Goal: Transaction & Acquisition: Purchase product/service

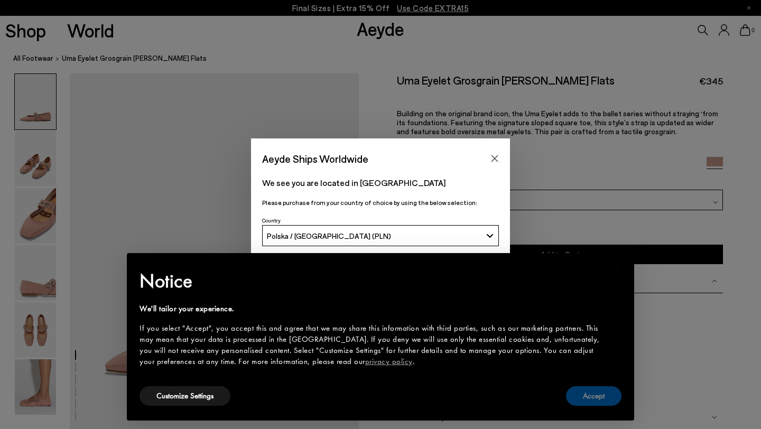
click at [603, 403] on button "Accept" at bounding box center [593, 396] width 55 height 20
click at [587, 402] on button "Accept" at bounding box center [593, 396] width 55 height 20
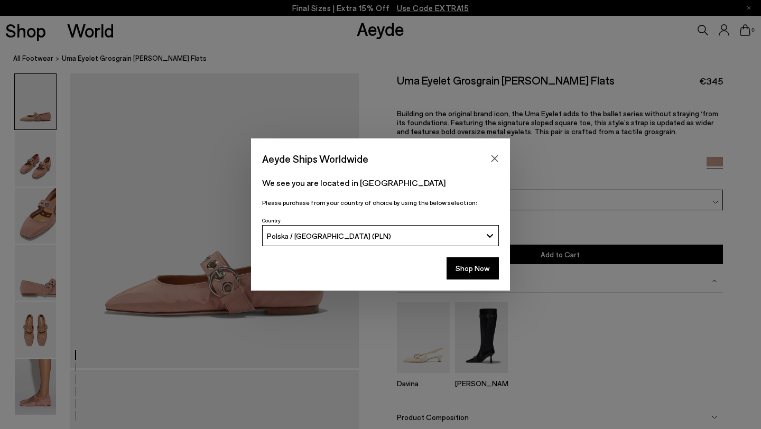
scroll to position [61, 0]
click at [494, 161] on icon "Close" at bounding box center [494, 158] width 8 height 8
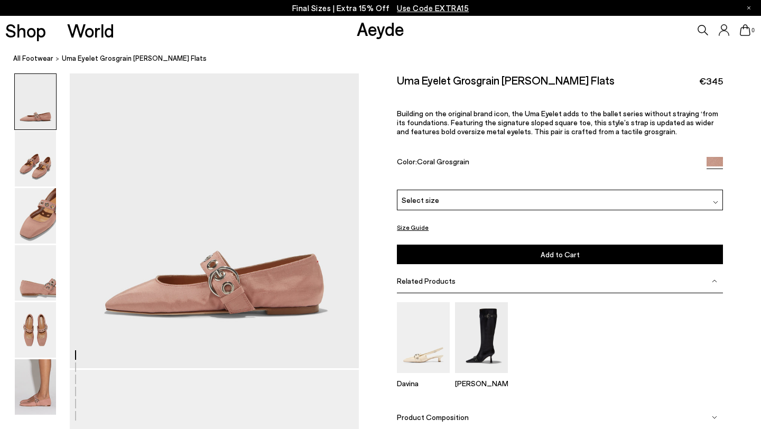
click at [700, 31] on icon at bounding box center [702, 30] width 11 height 11
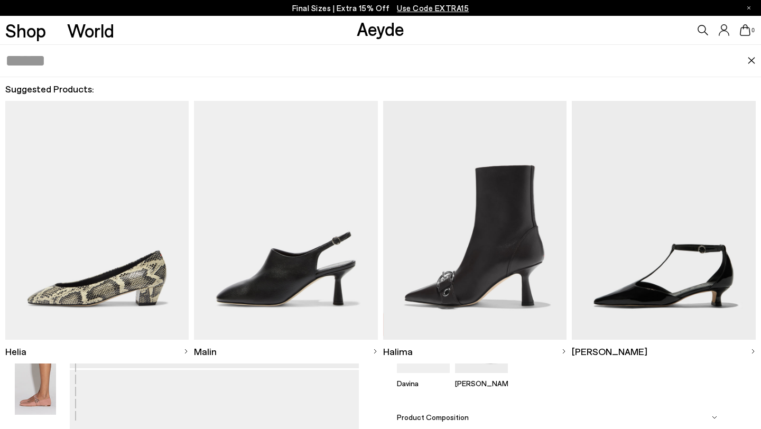
click at [517, 60] on input "text" at bounding box center [376, 61] width 742 height 32
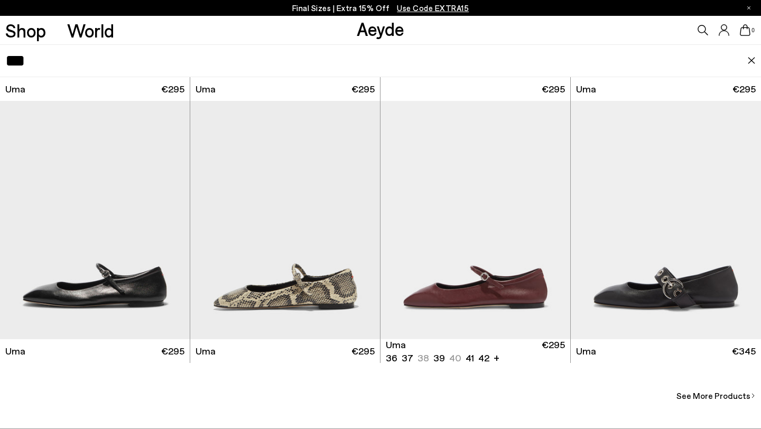
scroll to position [65, 0]
type input "***"
click at [638, 275] on img "1 / 6" at bounding box center [665, 220] width 190 height 238
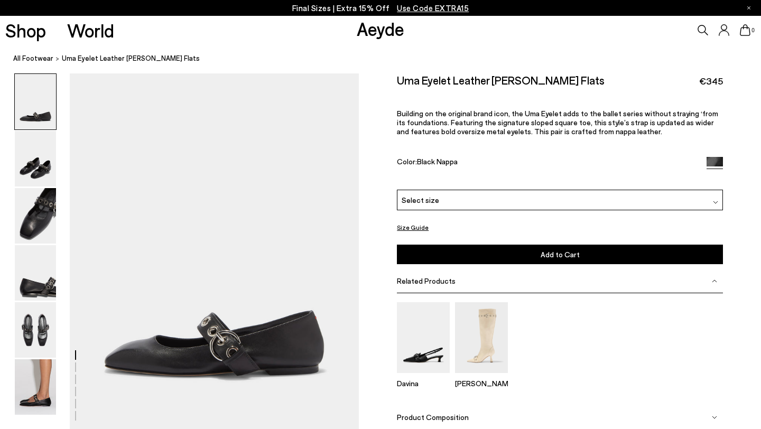
click at [577, 83] on div "Uma Eyelet Leather Mary-Janes Flats €345" at bounding box center [560, 80] width 326 height 14
